Goal: Task Accomplishment & Management: Manage account settings

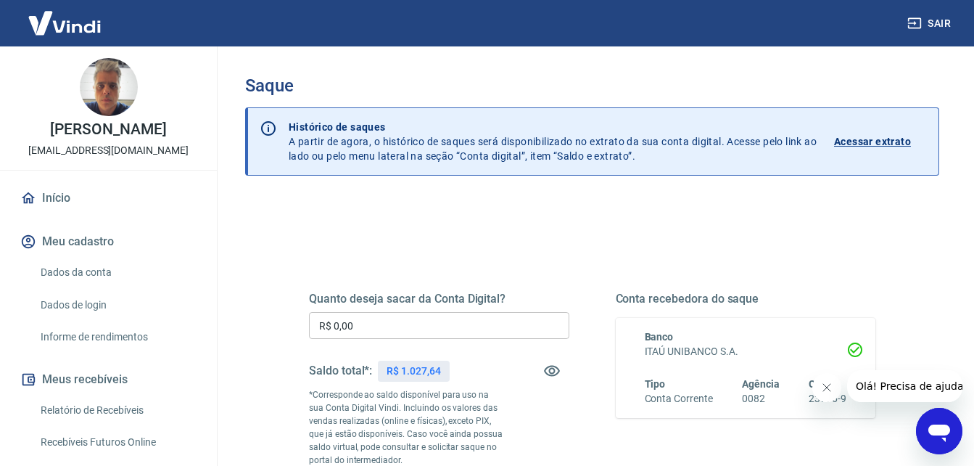
click at [829, 383] on icon "Fechar mensagem da empresa" at bounding box center [826, 387] width 12 height 12
click at [82, 405] on link "Relatório de Recebíveis" at bounding box center [117, 410] width 165 height 30
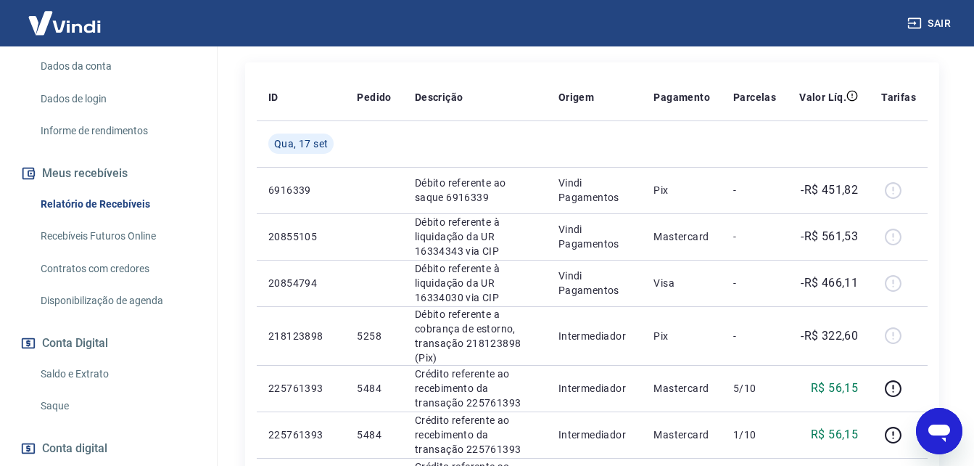
scroll to position [218, 0]
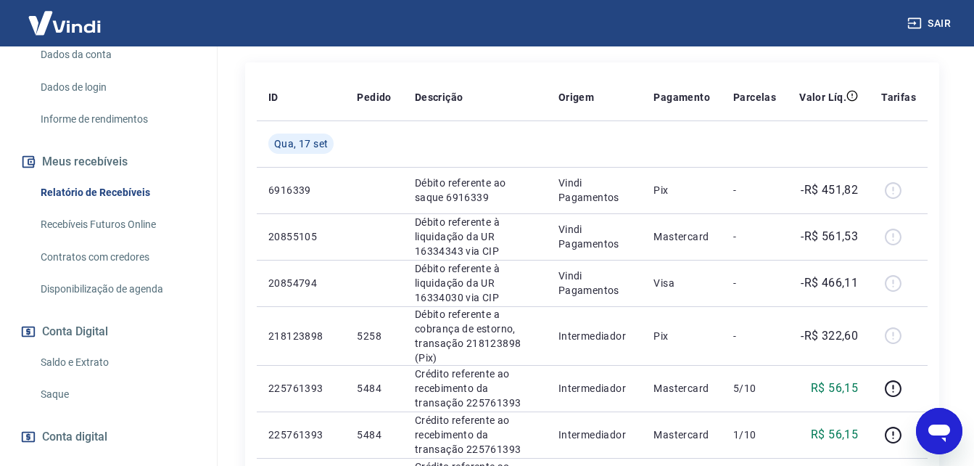
click at [54, 396] on link "Saque" at bounding box center [117, 394] width 165 height 30
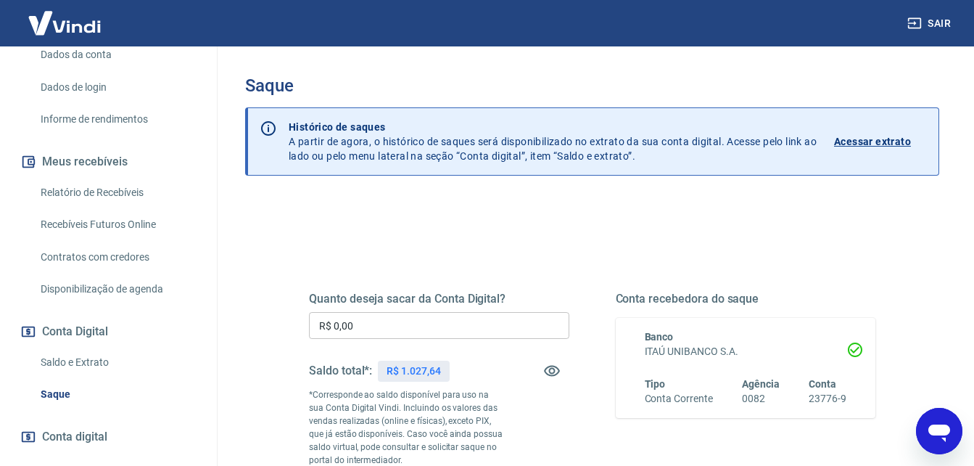
click at [371, 326] on input "R$ 0,00" at bounding box center [439, 325] width 260 height 27
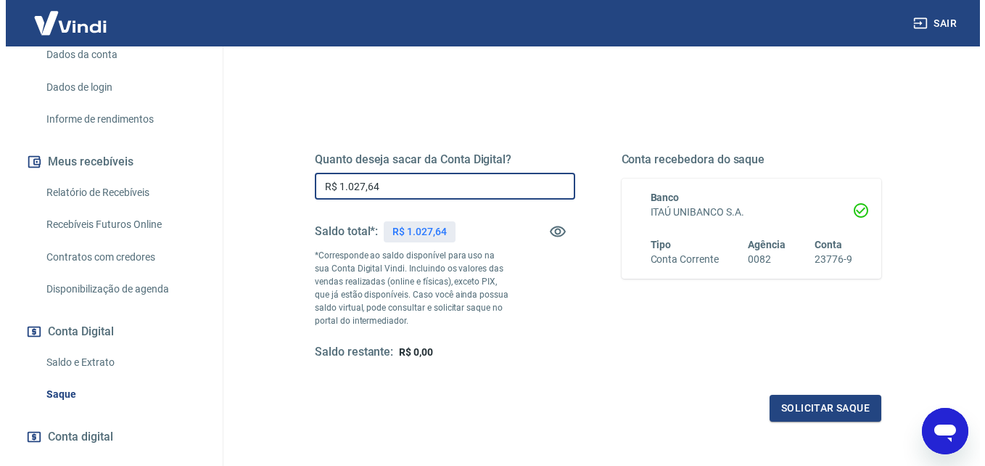
scroll to position [145, 0]
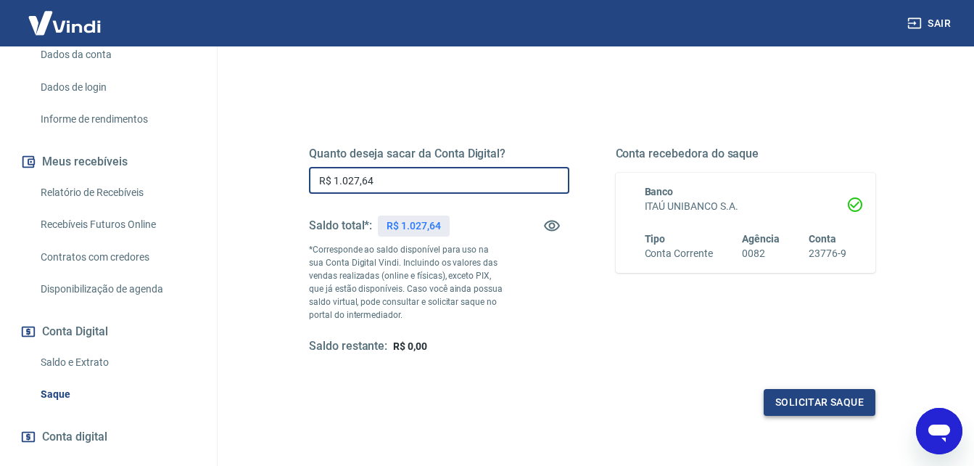
type input "R$ 1.027,64"
click at [790, 396] on button "Solicitar saque" at bounding box center [820, 402] width 112 height 27
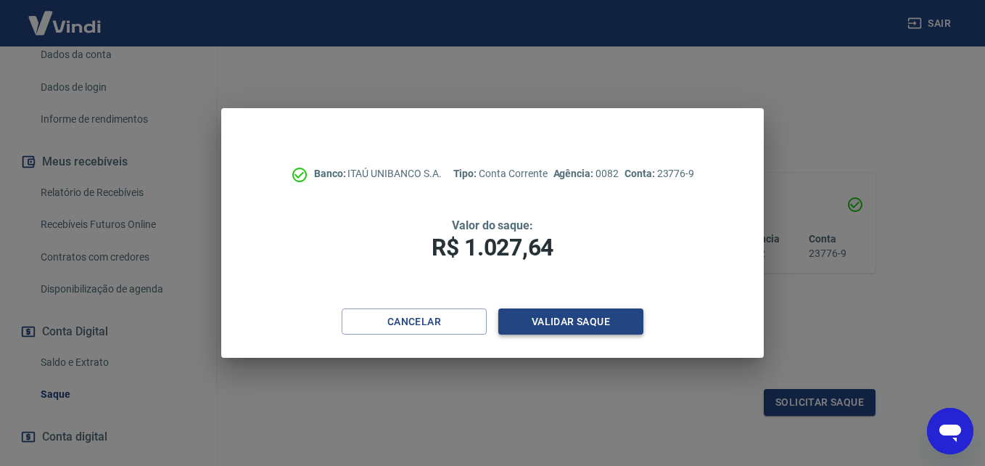
click at [568, 315] on button "Validar saque" at bounding box center [570, 321] width 145 height 27
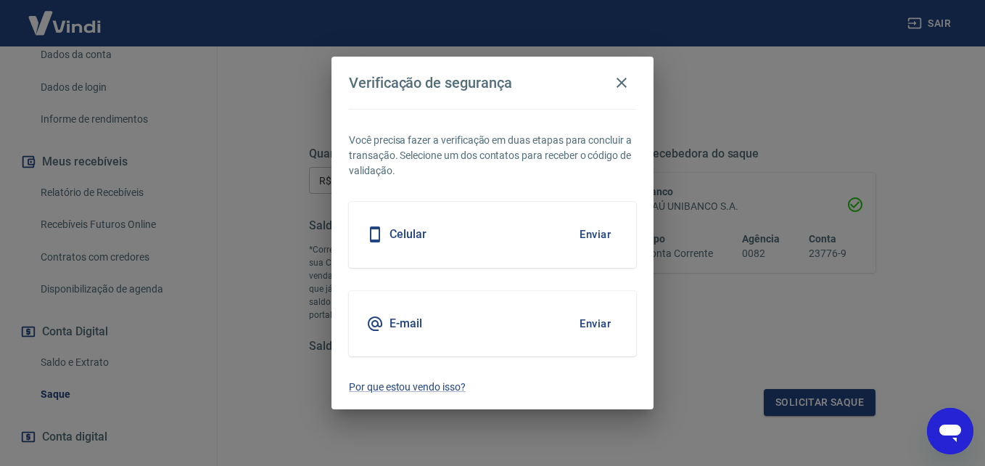
click at [584, 319] on button "Enviar" at bounding box center [594, 323] width 47 height 30
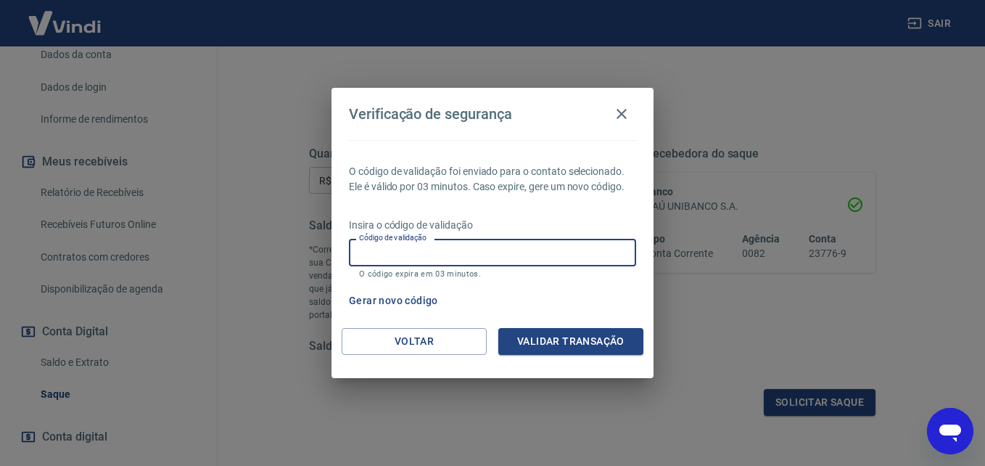
click at [395, 258] on input "Código de validação" at bounding box center [492, 252] width 287 height 27
type input "407171"
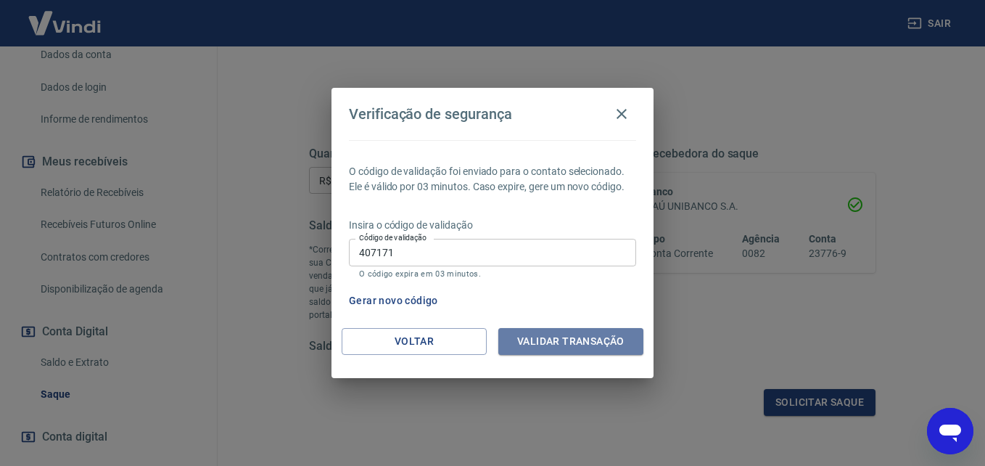
click at [563, 337] on button "Validar transação" at bounding box center [570, 341] width 145 height 27
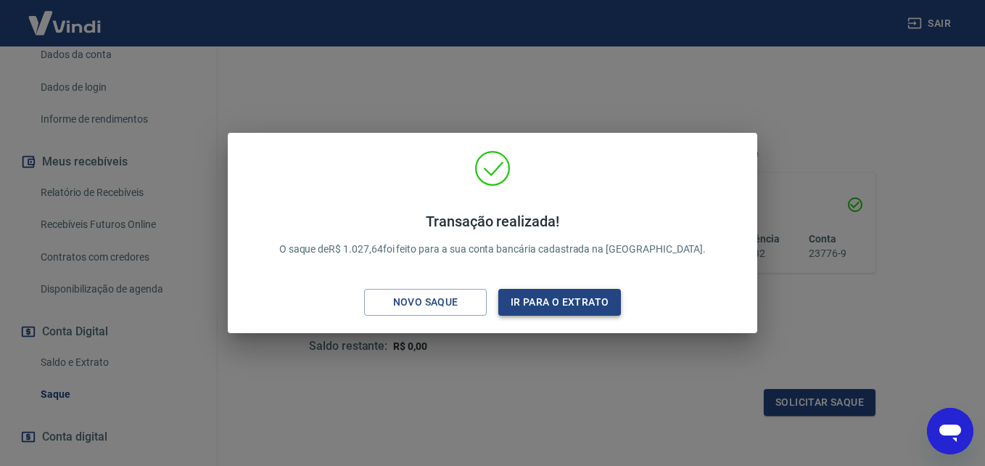
click at [539, 305] on button "Ir para o extrato" at bounding box center [559, 302] width 123 height 27
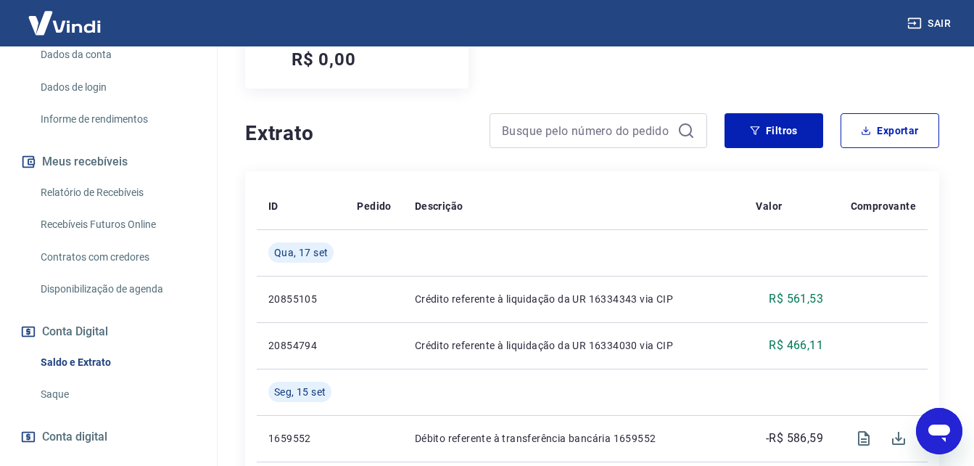
scroll to position [290, 0]
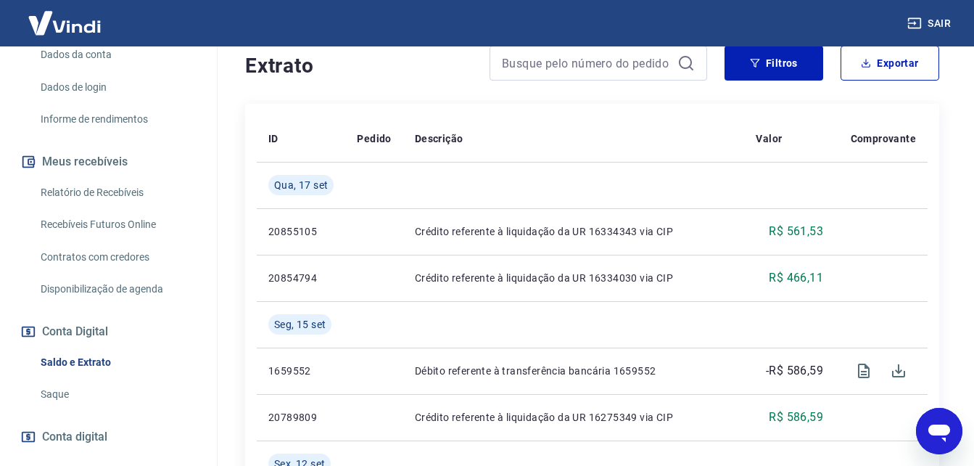
drag, startPoint x: 72, startPoint y: 183, endPoint x: 57, endPoint y: 249, distance: 66.9
click at [72, 183] on link "Relatório de Recebíveis" at bounding box center [117, 193] width 165 height 30
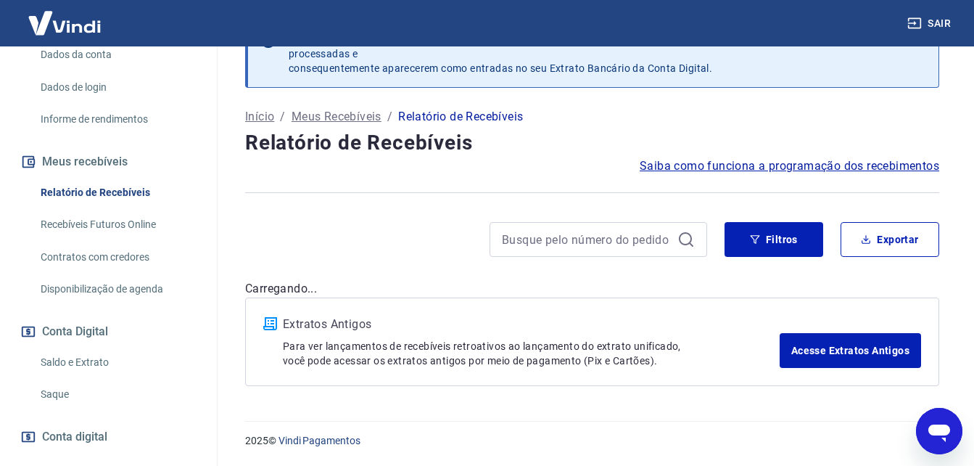
scroll to position [44, 0]
